Goal: Information Seeking & Learning: Learn about a topic

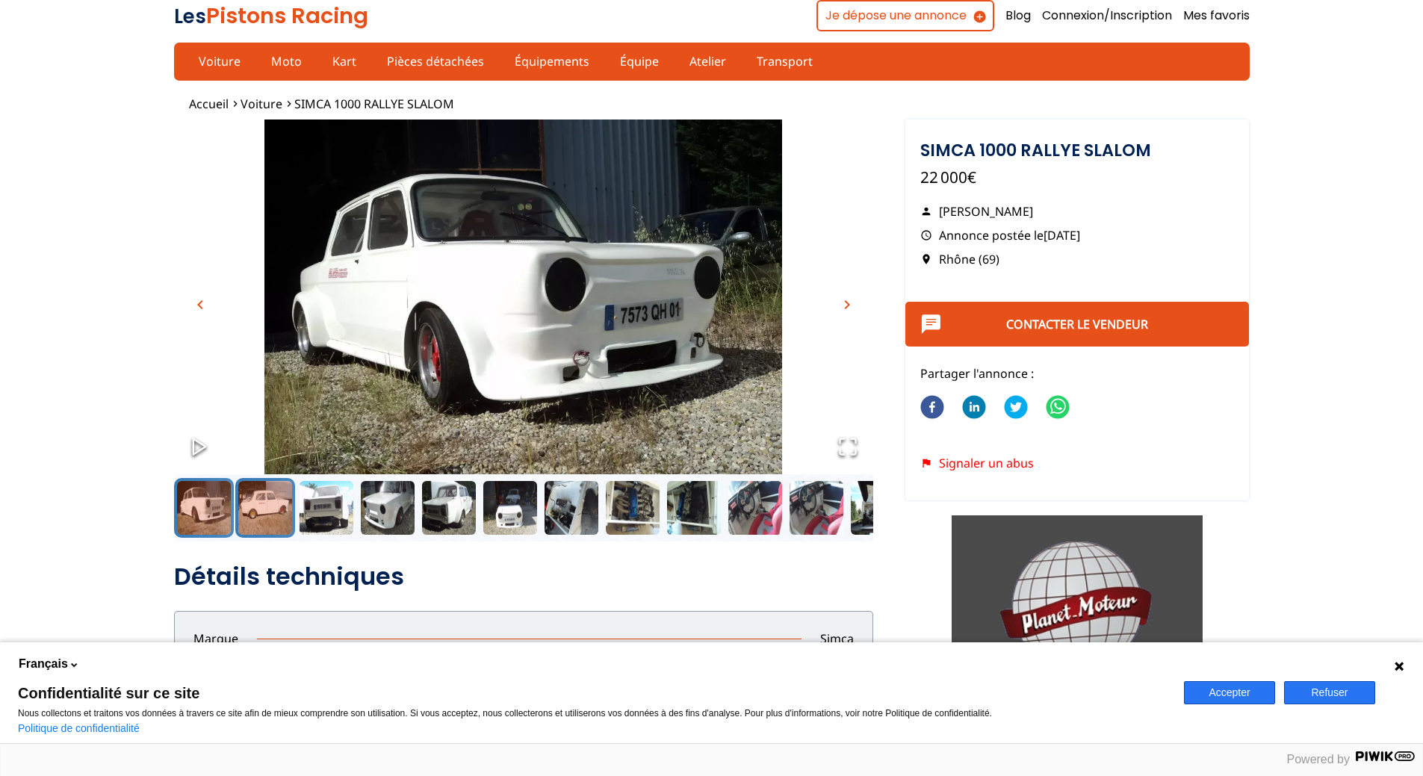
click at [237, 502] on button "Go to Slide 2" at bounding box center [265, 508] width 60 height 60
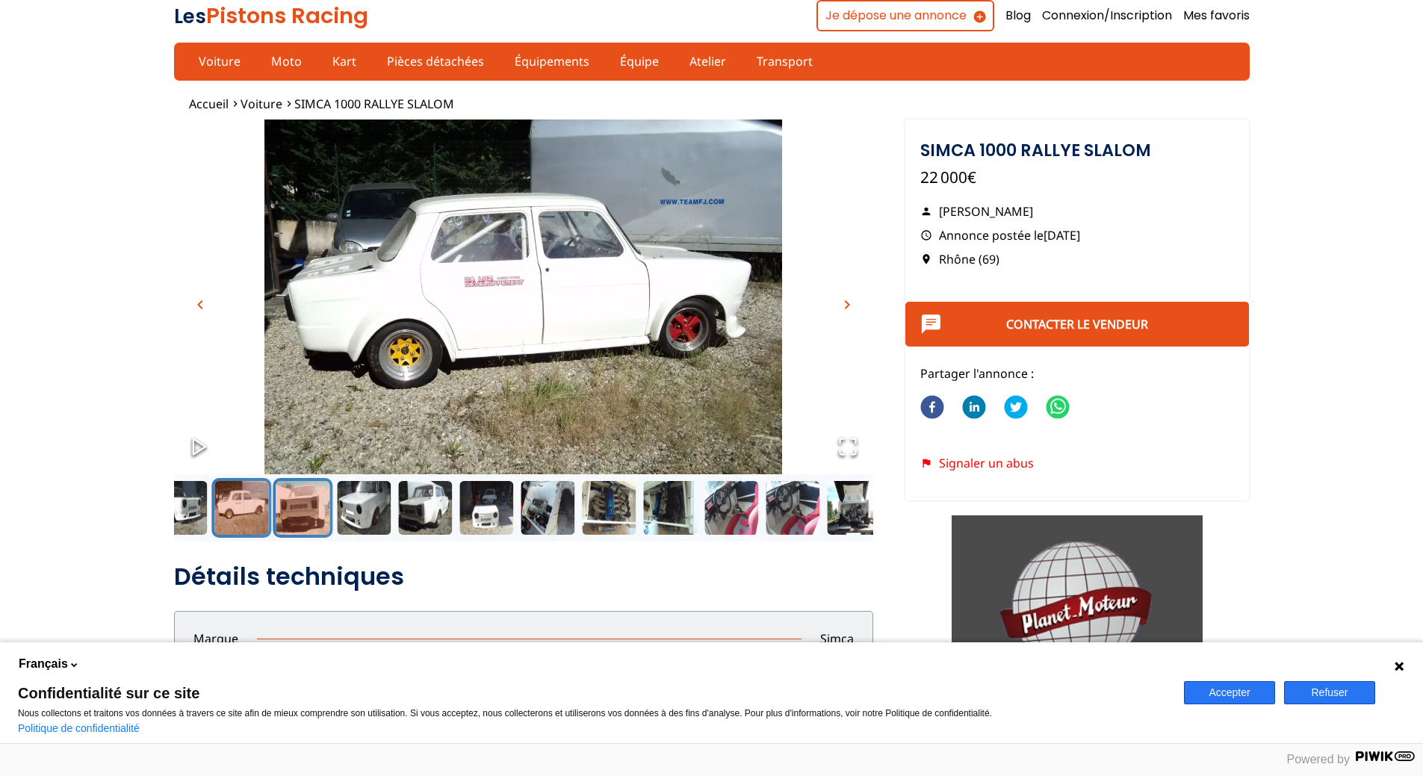
click at [313, 509] on button "Go to Slide 3" at bounding box center [303, 508] width 60 height 60
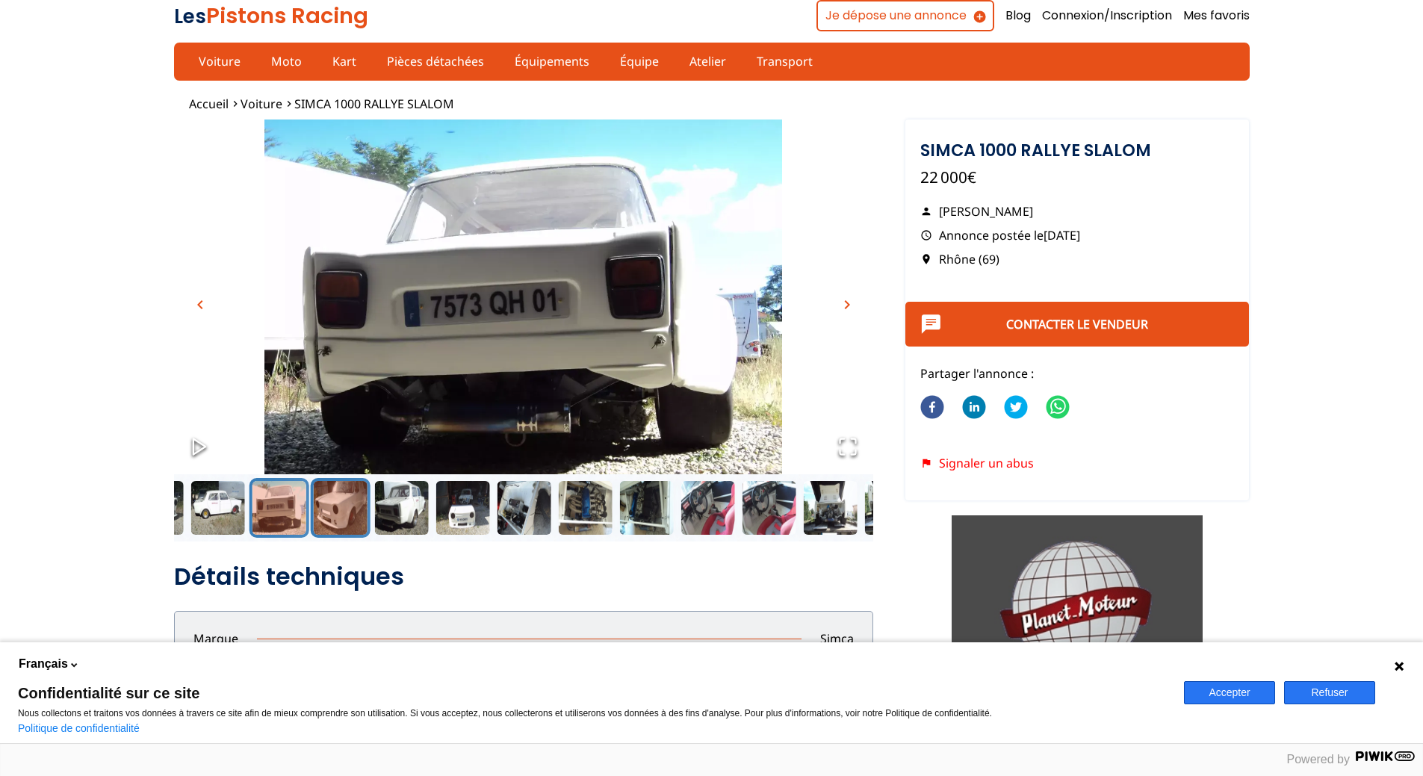
click at [349, 513] on button "Go to Slide 4" at bounding box center [340, 508] width 60 height 60
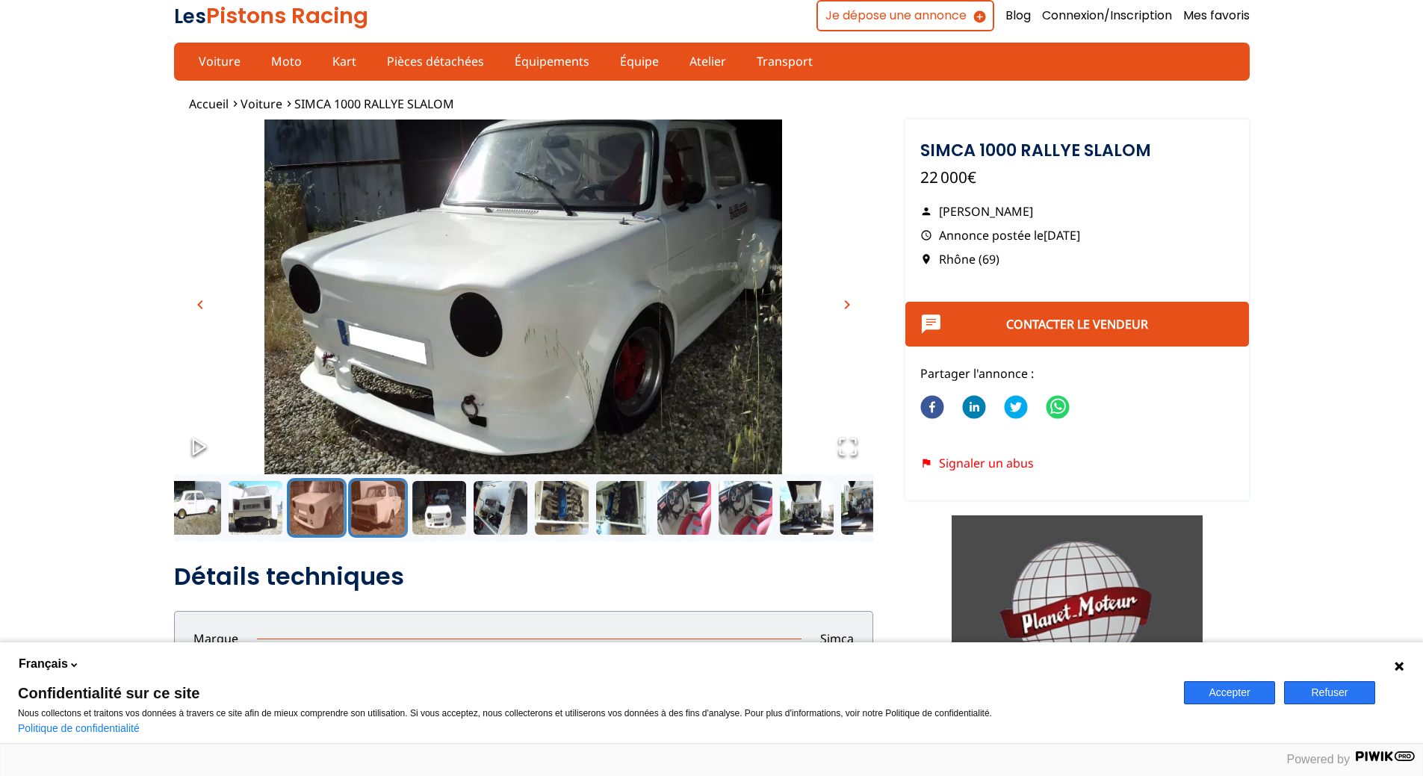
click at [388, 512] on button "Go to Slide 5" at bounding box center [378, 508] width 60 height 60
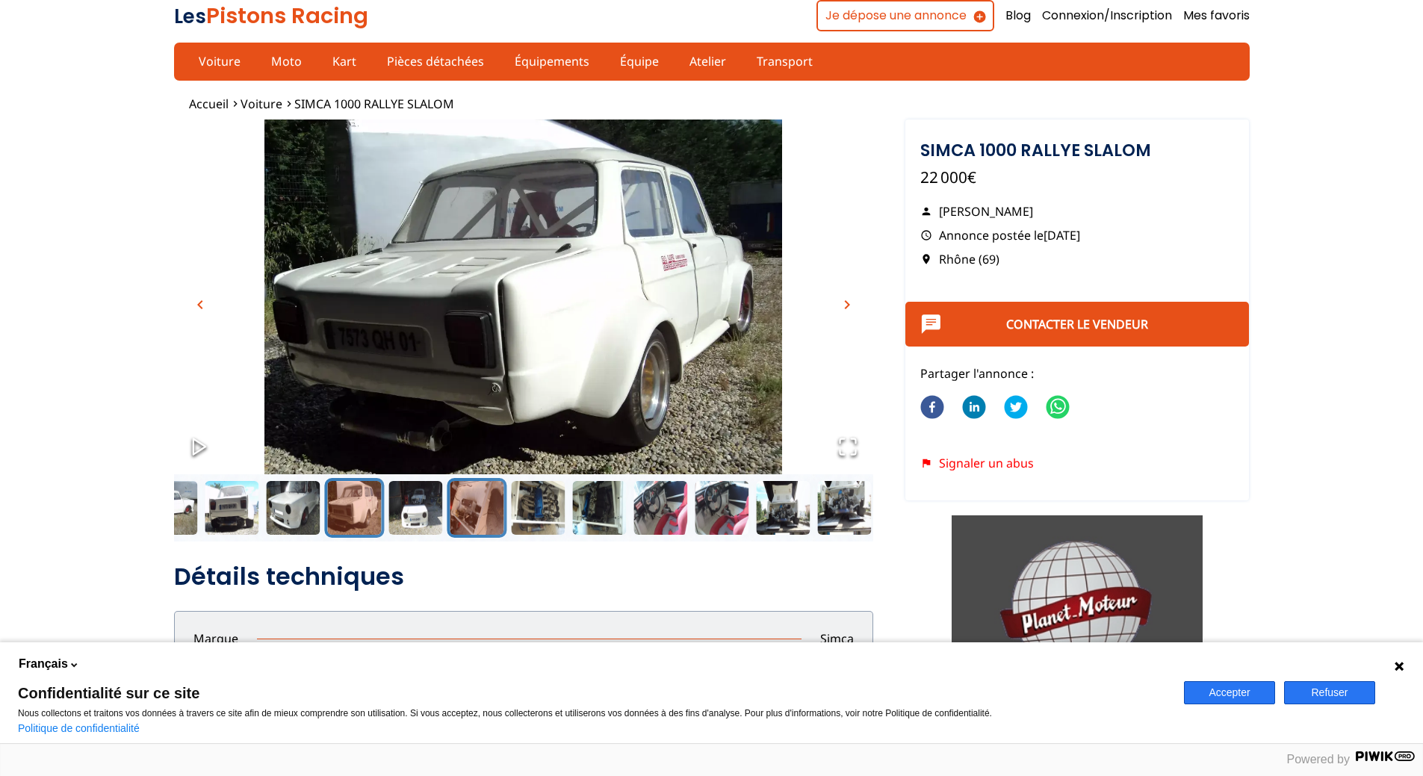
click at [461, 512] on button "Go to Slide 7" at bounding box center [477, 508] width 60 height 60
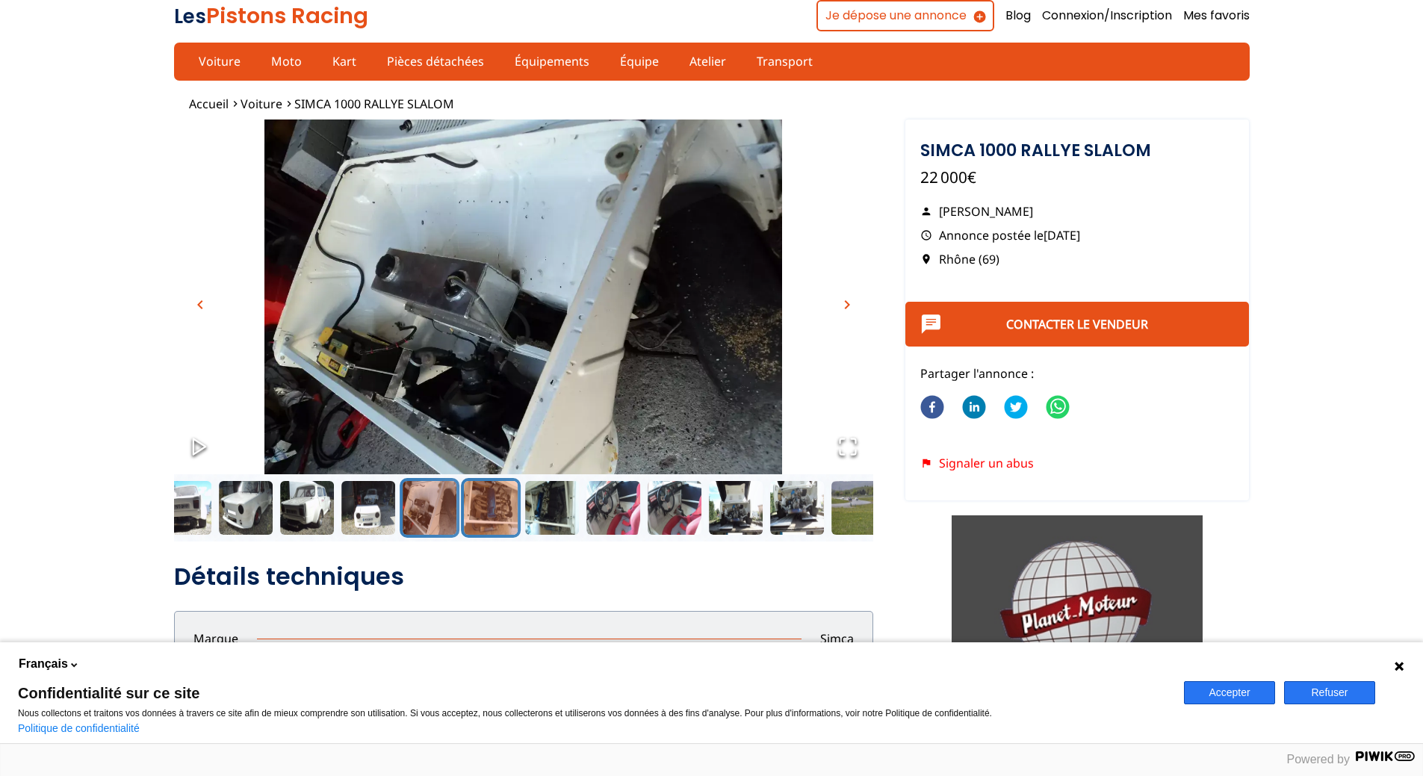
click at [498, 509] on button "Go to Slide 8" at bounding box center [491, 508] width 60 height 60
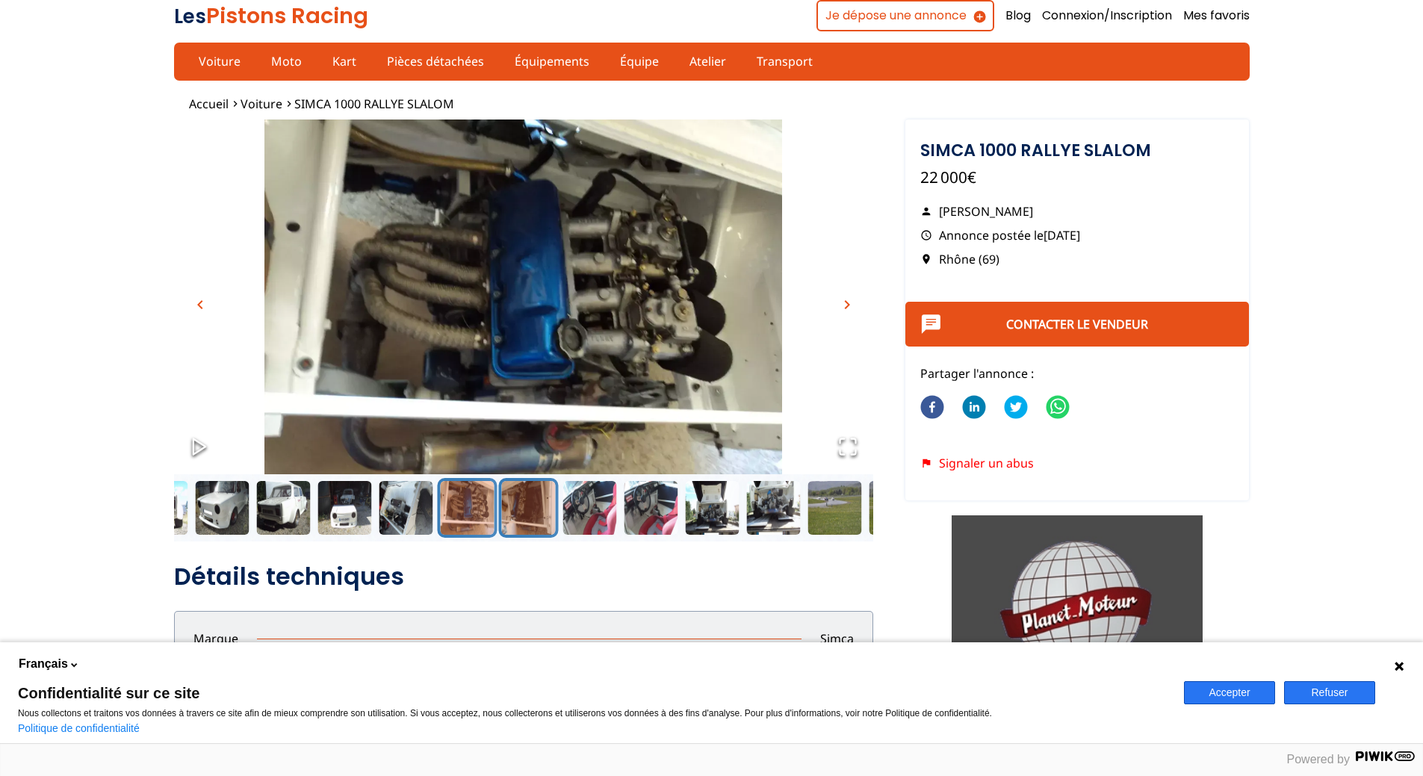
click at [527, 510] on button "Go to Slide 9" at bounding box center [528, 508] width 60 height 60
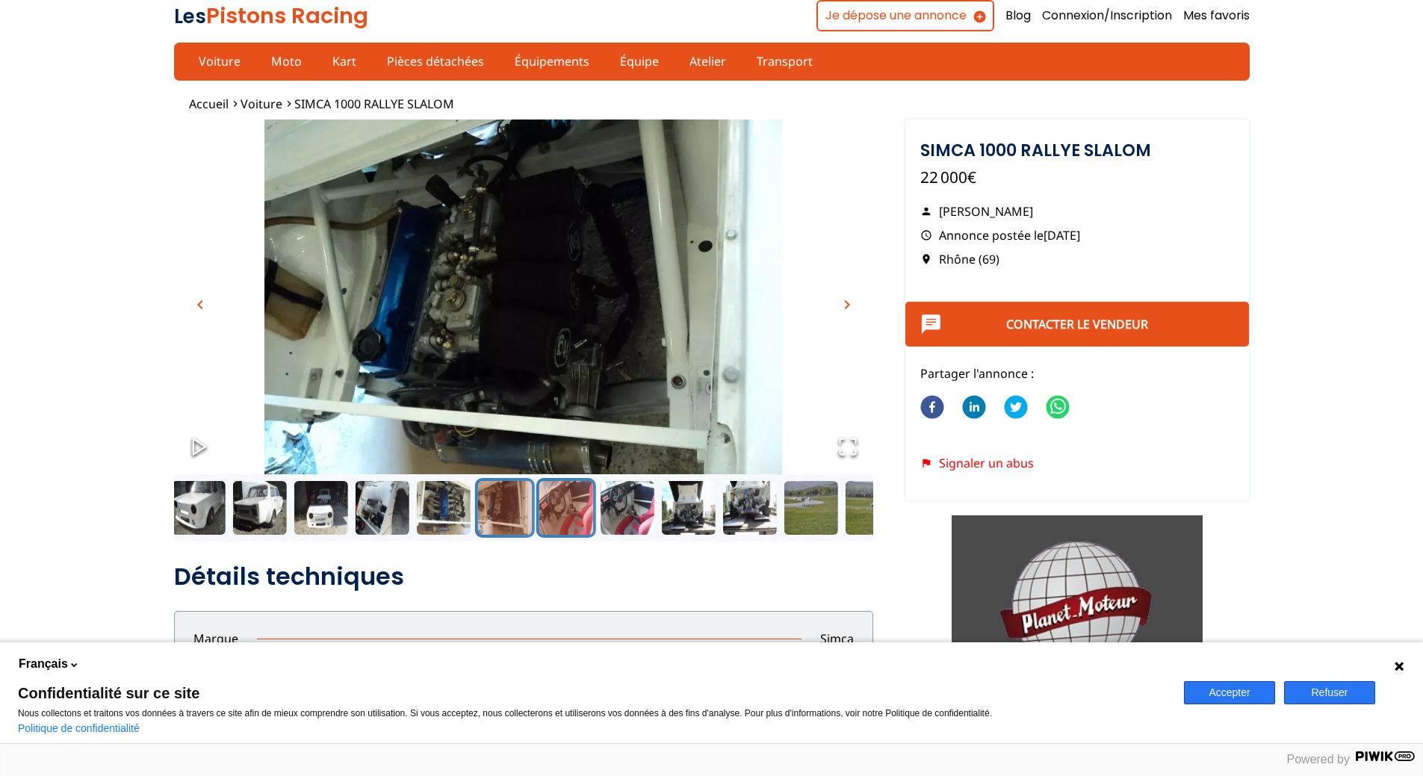
click at [552, 514] on button "Go to Slide 10" at bounding box center [566, 508] width 60 height 60
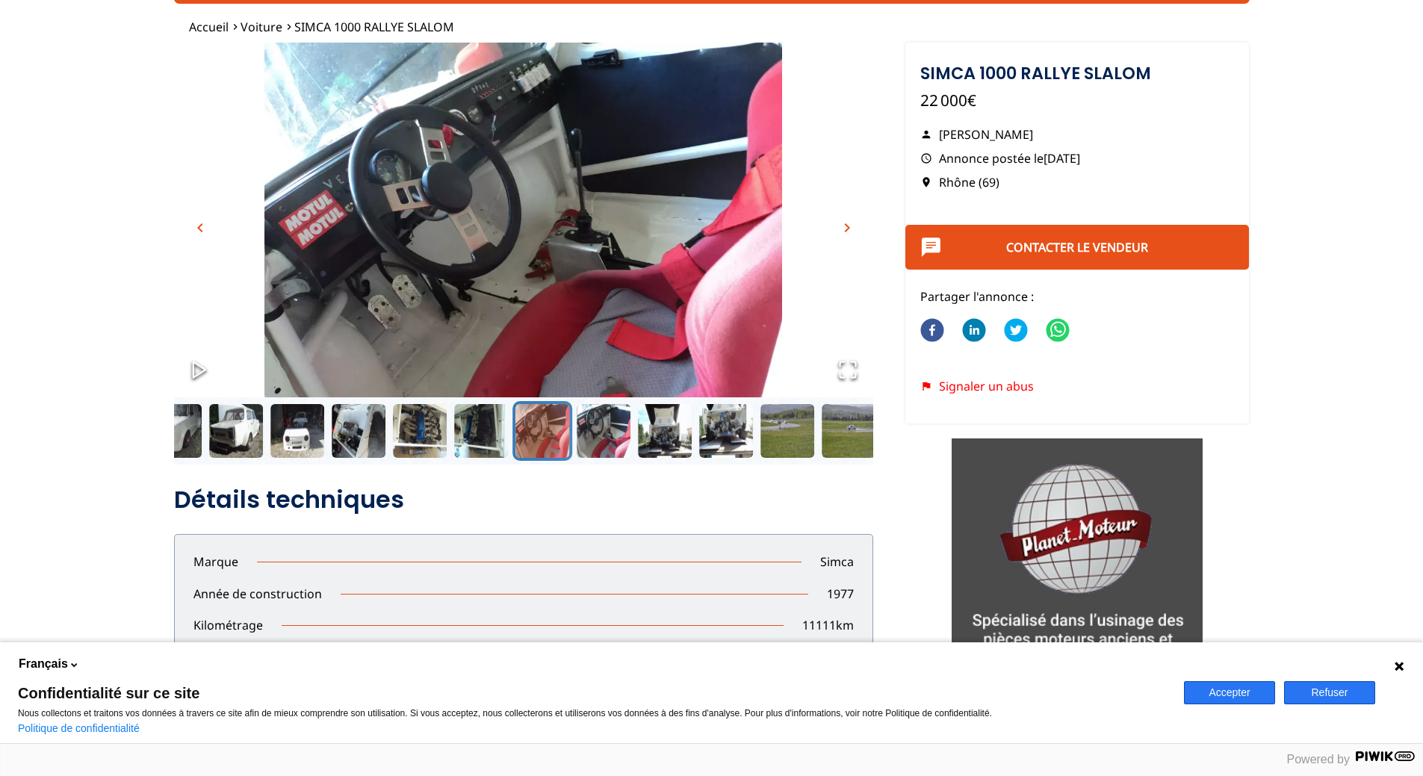
scroll to position [299, 0]
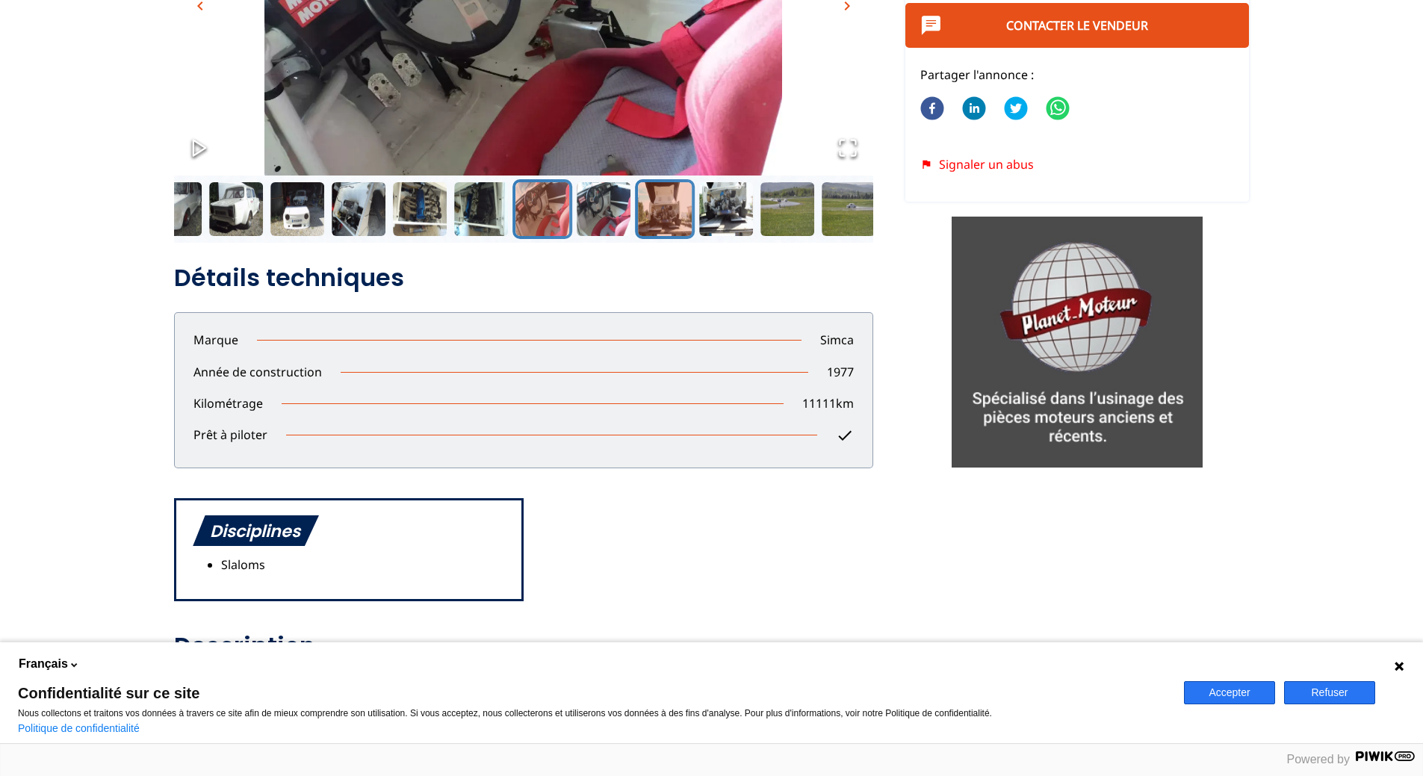
click at [668, 215] on button "Go to Slide 12" at bounding box center [665, 209] width 60 height 60
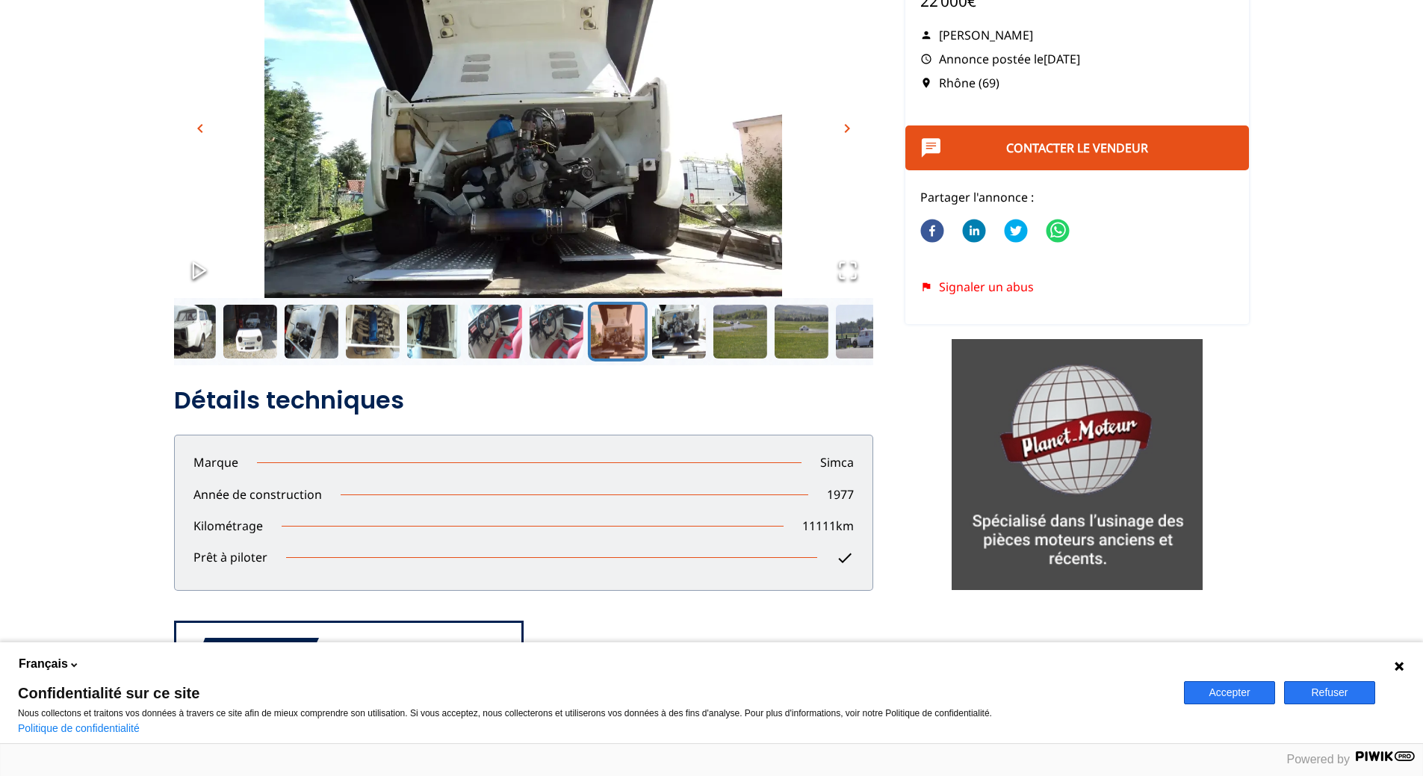
scroll to position [149, 0]
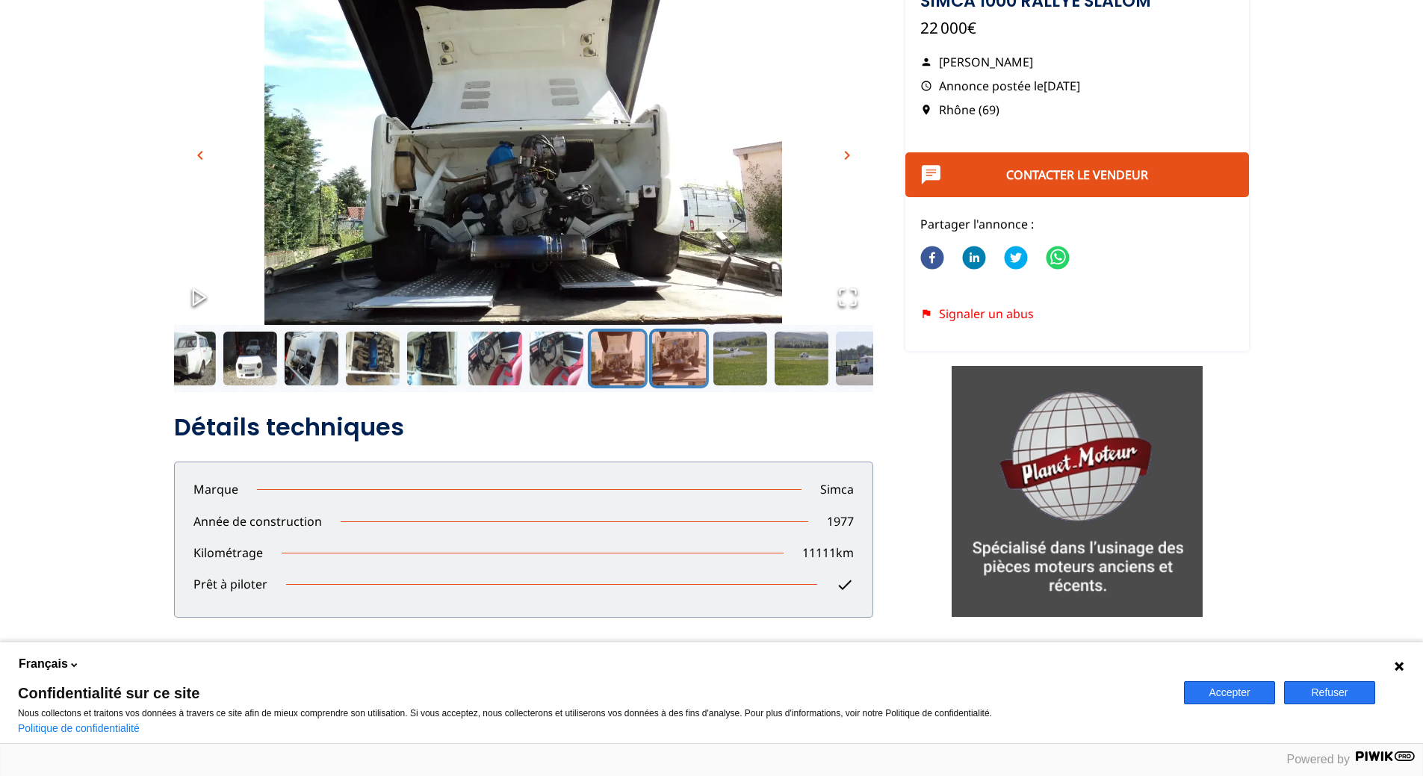
click at [684, 363] on button "Go to Slide 13" at bounding box center [678, 359] width 60 height 60
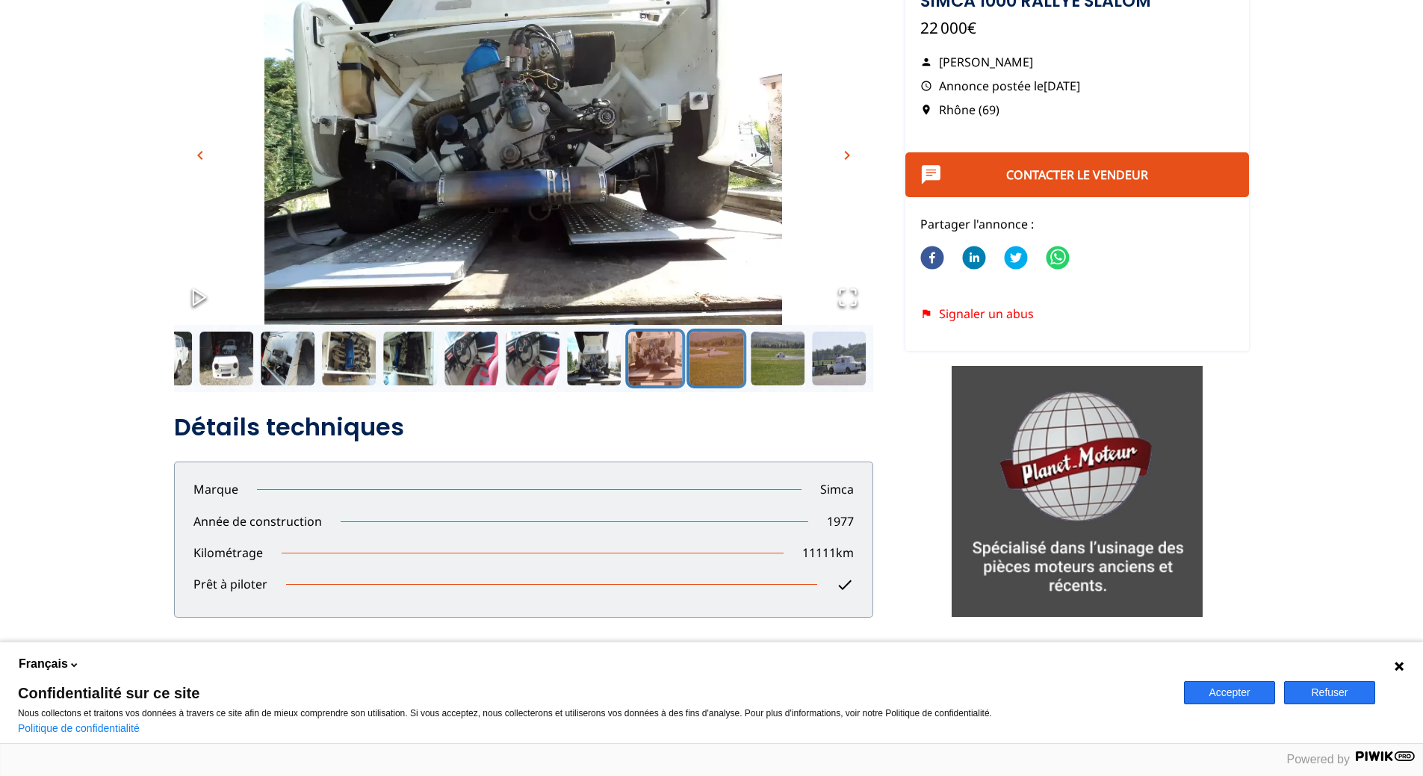
click at [716, 354] on button "Go to Slide 14" at bounding box center [717, 359] width 60 height 60
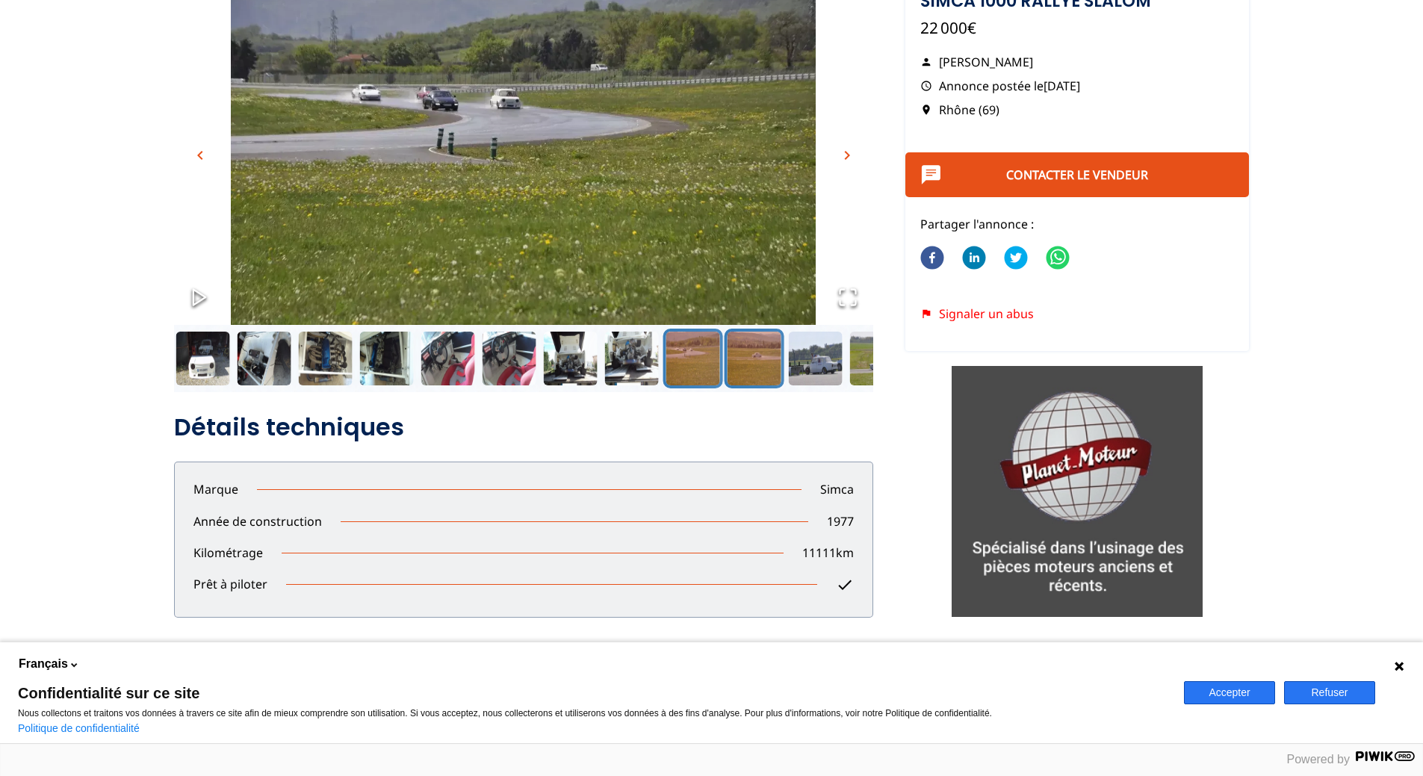
click at [753, 355] on button "Go to Slide 15" at bounding box center [754, 359] width 60 height 60
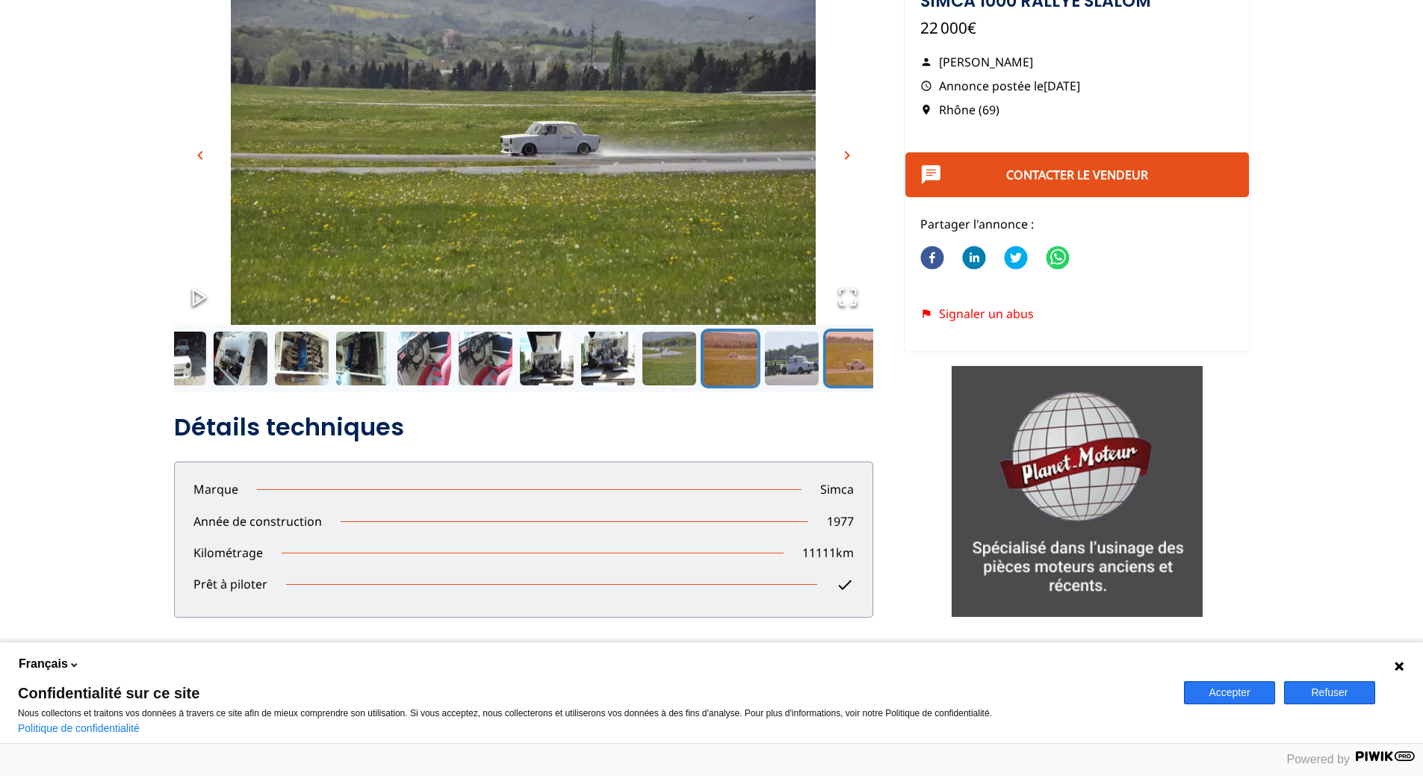
click at [852, 355] on button "Go to Slide 17" at bounding box center [853, 359] width 60 height 60
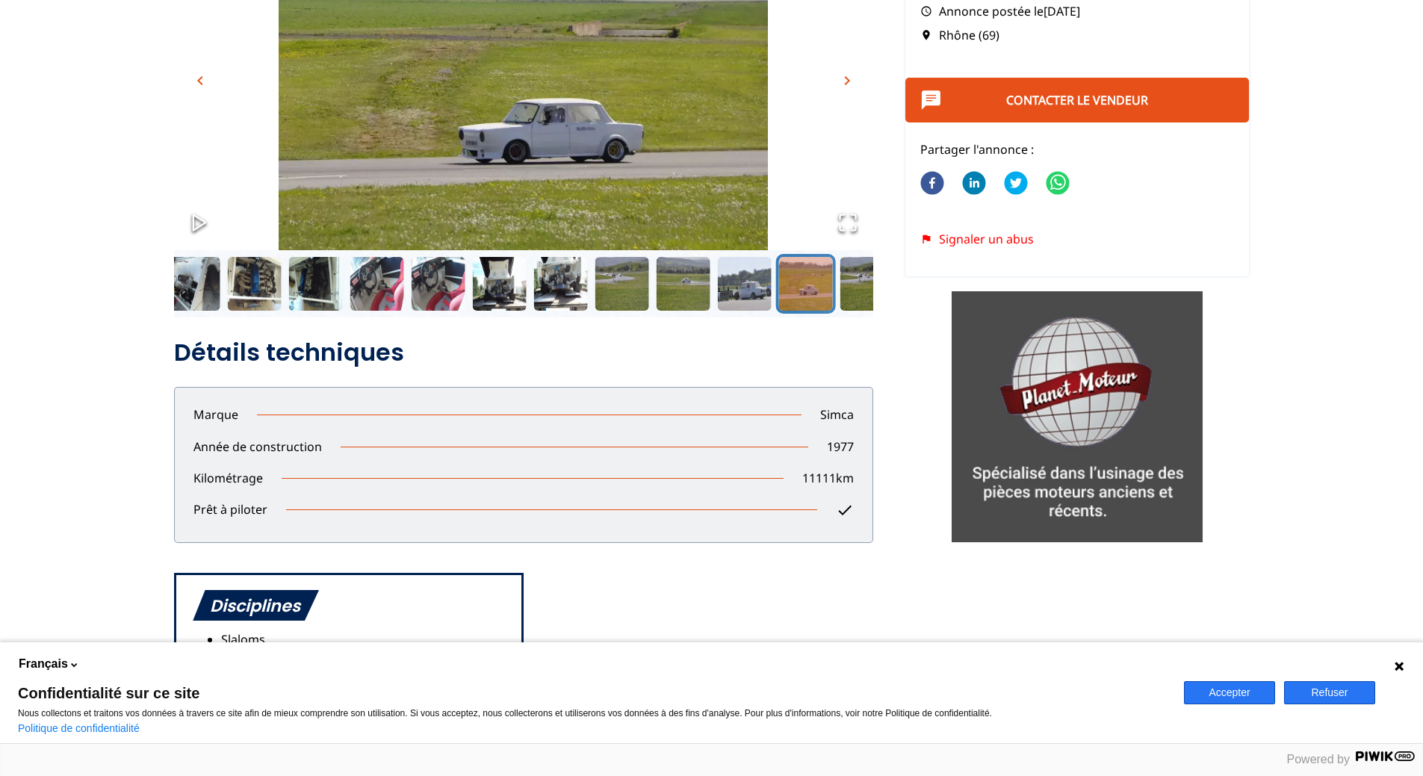
scroll to position [0, 0]
